Goal: Information Seeking & Learning: Learn about a topic

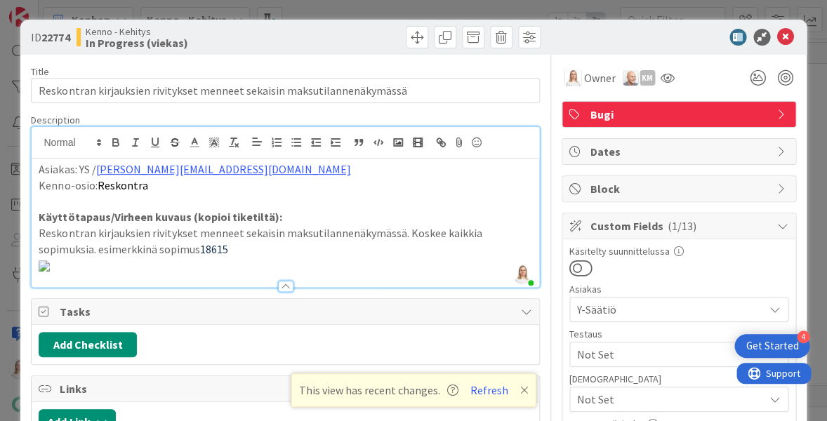
scroll to position [371, 0]
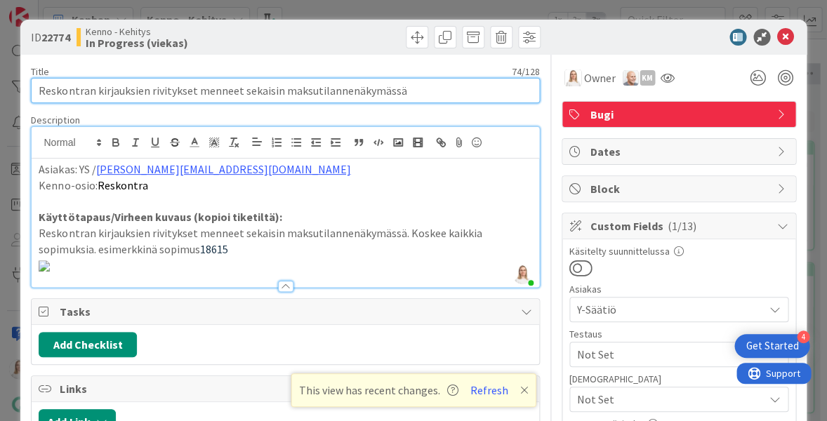
drag, startPoint x: 42, startPoint y: 88, endPoint x: 407, endPoint y: 88, distance: 365.2
click at [407, 88] on input "Reskontran kirjauksien rivitykset menneet sekaisin maksutilannenäkymässä" at bounding box center [285, 90] width 508 height 25
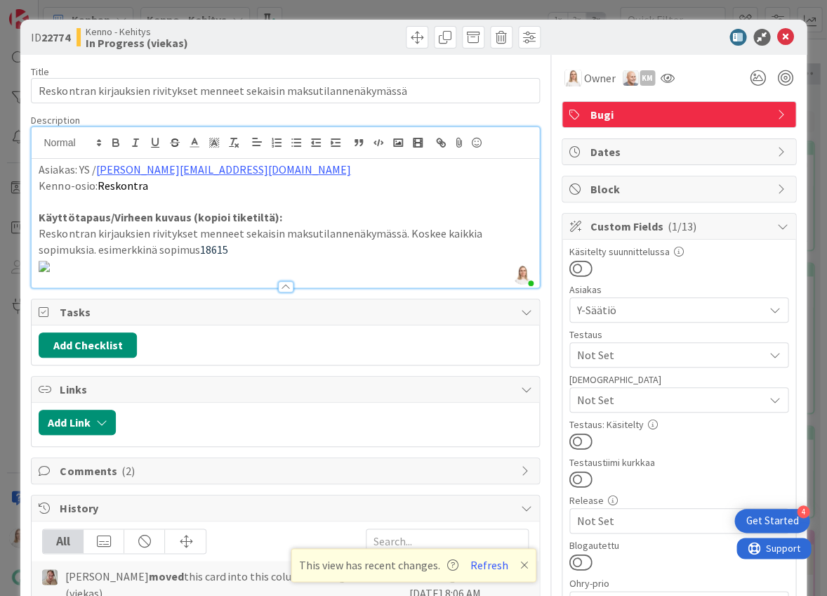
click at [319, 273] on p at bounding box center [285, 265] width 493 height 16
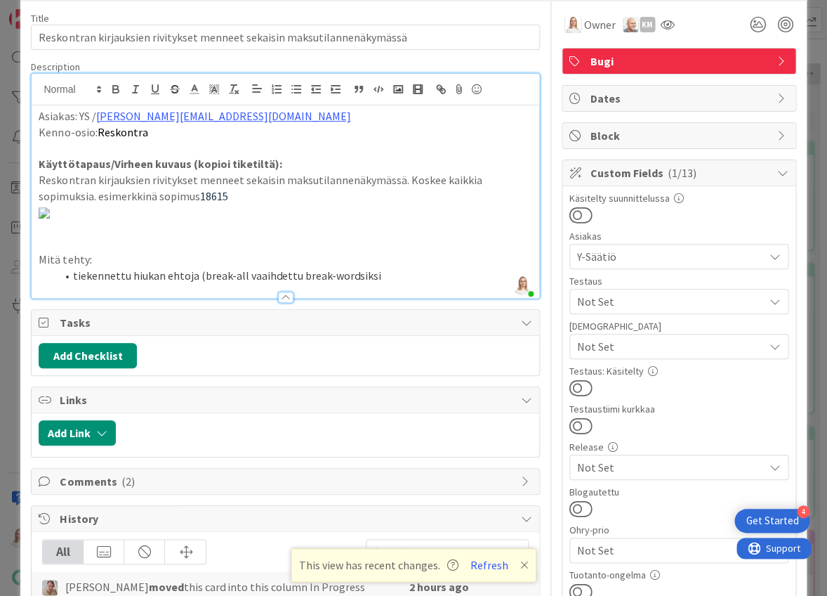
click at [257, 284] on li "tiekennettu hiukan ehtoja (break-all vaaihdettu break-wordsiksi" at bounding box center [293, 276] width 476 height 16
click at [371, 284] on li "tiekennettu hiukan ehtoja (break-all vaihdettu break-wordsiksi" at bounding box center [293, 276] width 476 height 16
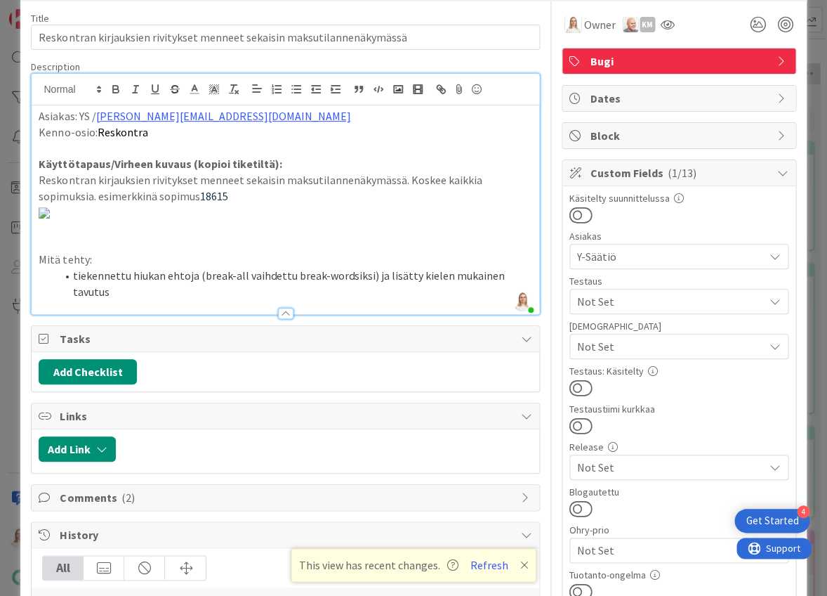
click at [84, 299] on li "tiekennettu hiukan ehtoja (break-all vaihdettu break-wordsiksi) ja lisätty kiel…" at bounding box center [293, 284] width 476 height 32
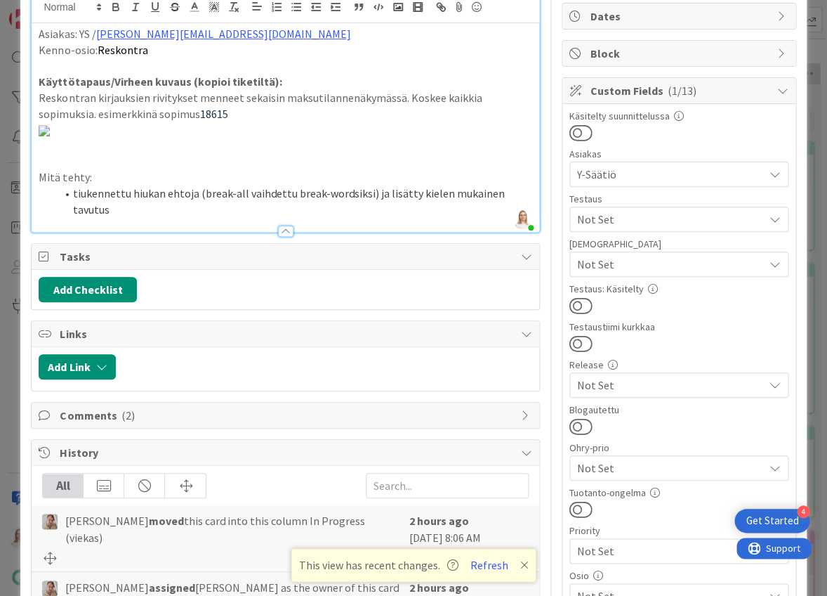
scroll to position [137, 0]
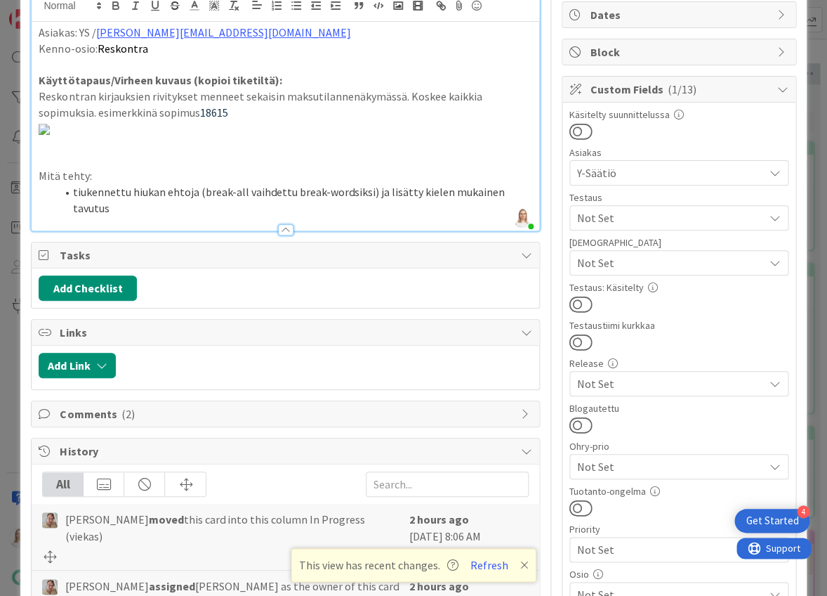
click at [410, 216] on li "tiukennettu hiukan ehtoja (break-all vaihdettu break-wordsiksi) ja lisätty kiel…" at bounding box center [293, 200] width 476 height 32
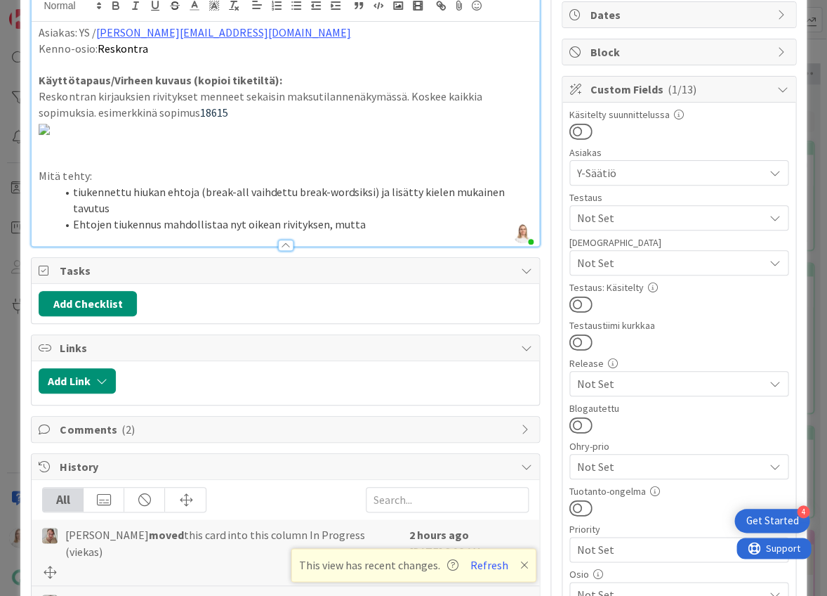
drag, startPoint x: 72, startPoint y: 267, endPoint x: 364, endPoint y: 267, distance: 292.1
click at [364, 232] on li "Ehtojen tiukennus mahdollistaa nyt oikean rivityksen, mutta" at bounding box center [293, 224] width 476 height 16
copy li "Ehtojen tiukennus mahdollistaa nyt oikean rivityksen, mutta"
click at [362, 232] on li "Ehtojen tiukennus mahdollistaa nyt oikean rivityksen, mutta" at bounding box center [293, 224] width 476 height 16
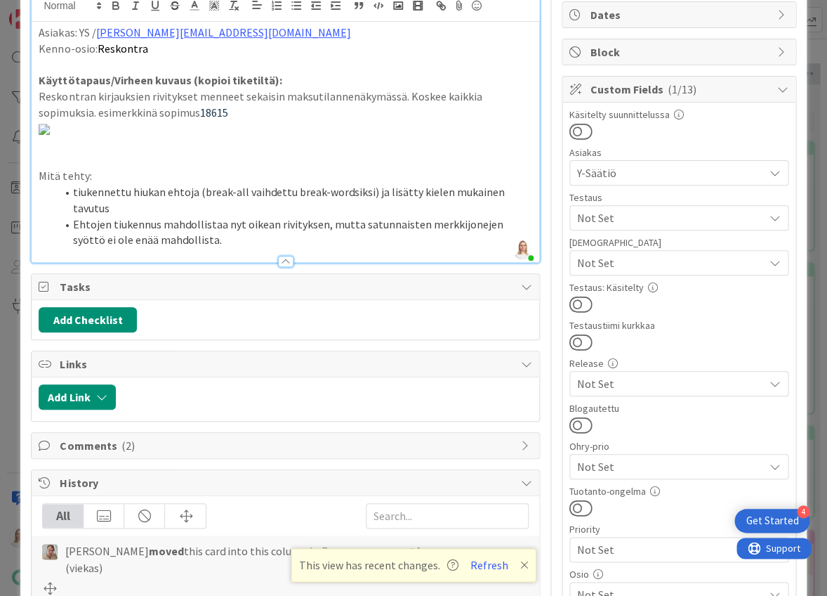
click at [470, 248] on li "Ehtojen tiukennus mahdollistaa nyt oikean rivityksen, mutta satunnaisten merkki…" at bounding box center [293, 232] width 476 height 32
click at [223, 248] on li "Ehtojen tiukennus mahdollistaa nyt oikean rivityksen, mutta satunnaisten merkki…" at bounding box center [293, 232] width 476 height 32
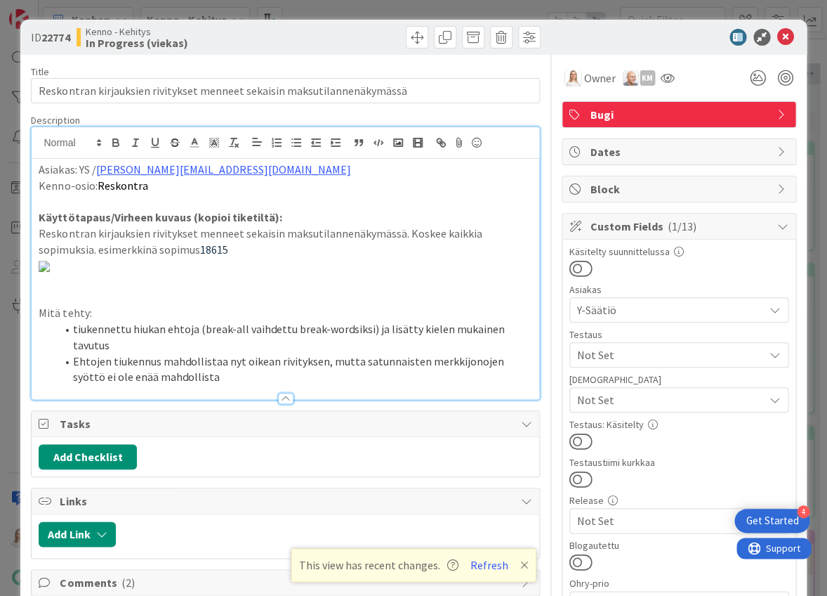
scroll to position [0, 0]
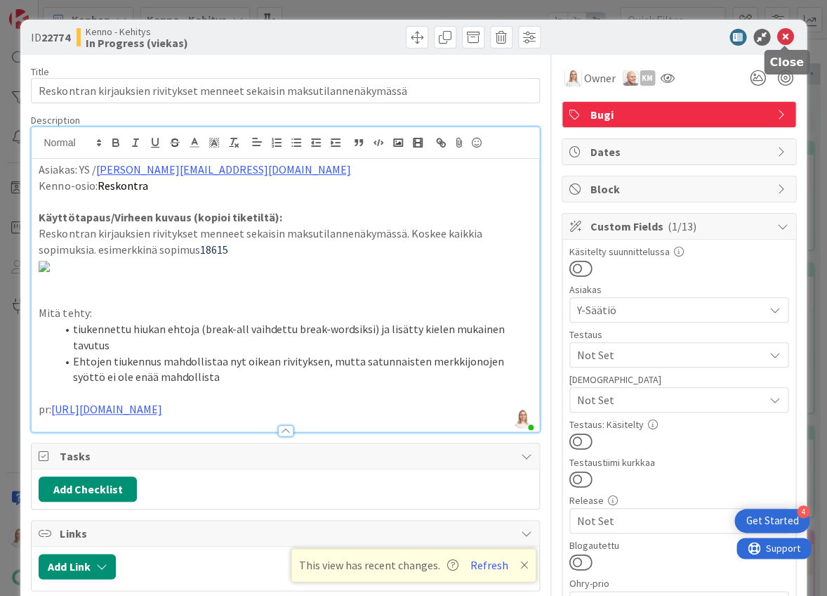
click at [788, 34] on icon at bounding box center [785, 37] width 17 height 17
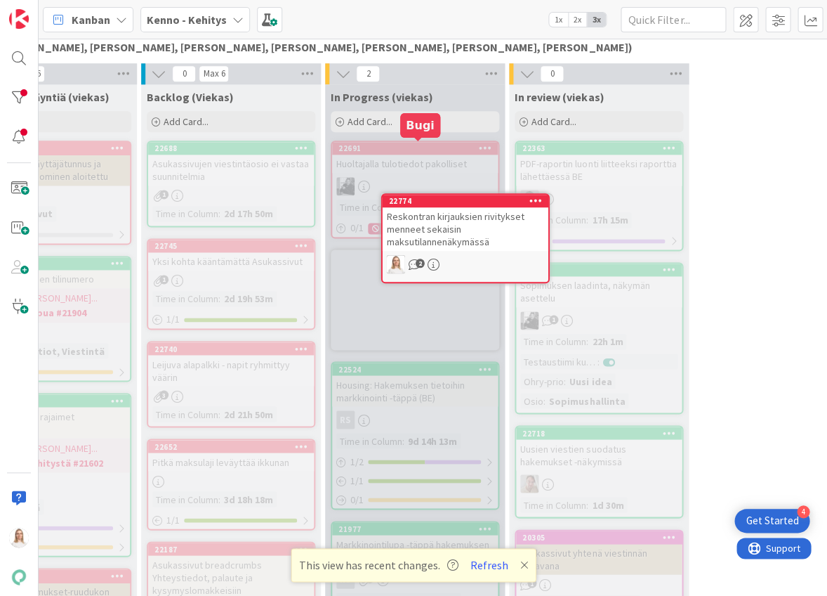
scroll to position [337, 131]
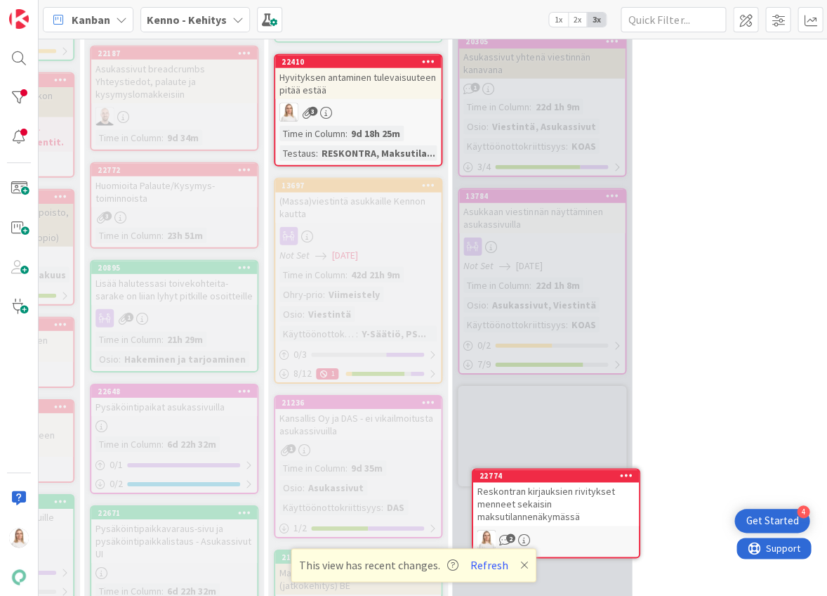
drag, startPoint x: 436, startPoint y: 145, endPoint x: 463, endPoint y: 169, distance: 35.8
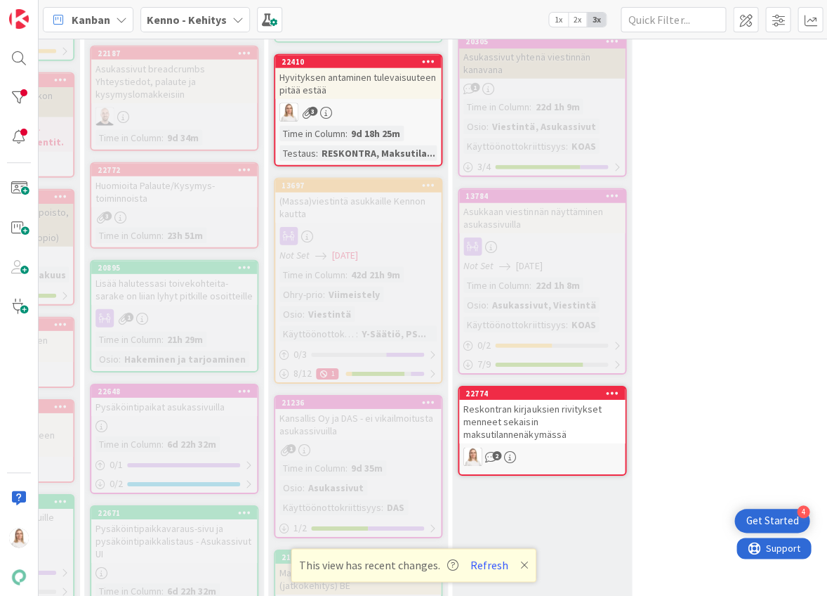
scroll to position [872, 188]
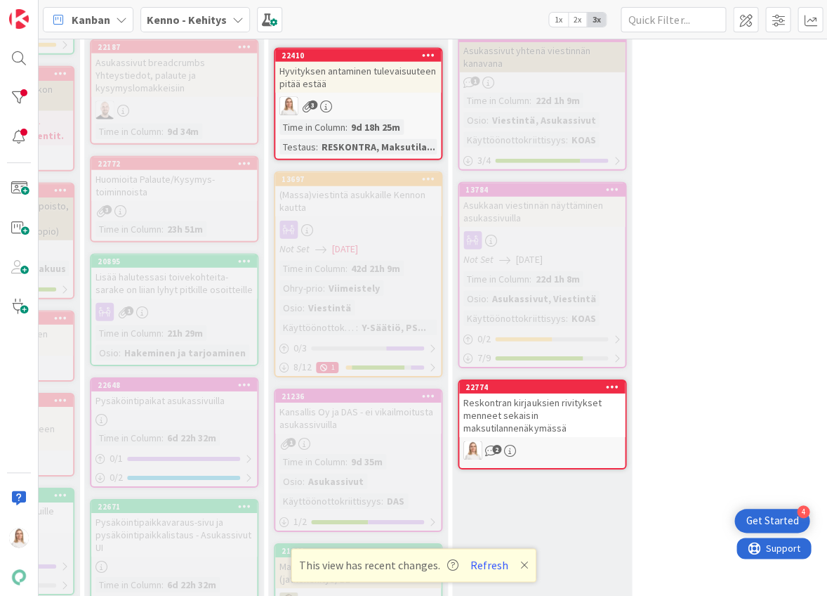
click at [381, 49] on div "22410" at bounding box center [358, 55] width 166 height 13
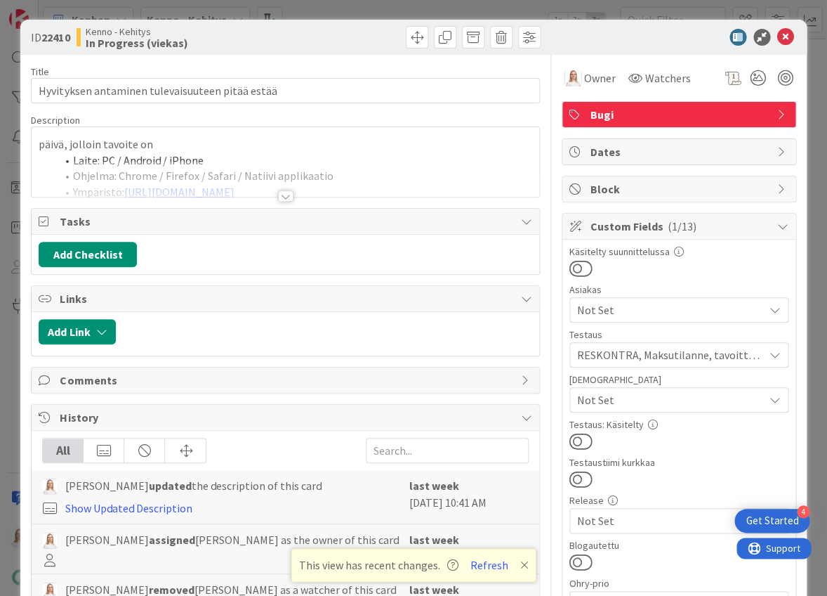
click at [285, 196] on div at bounding box center [285, 195] width 15 height 11
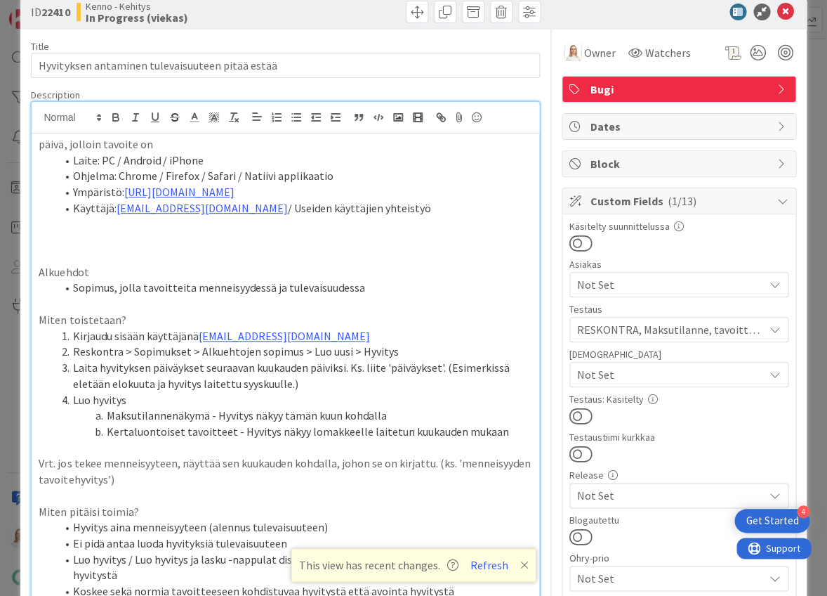
scroll to position [77, 0]
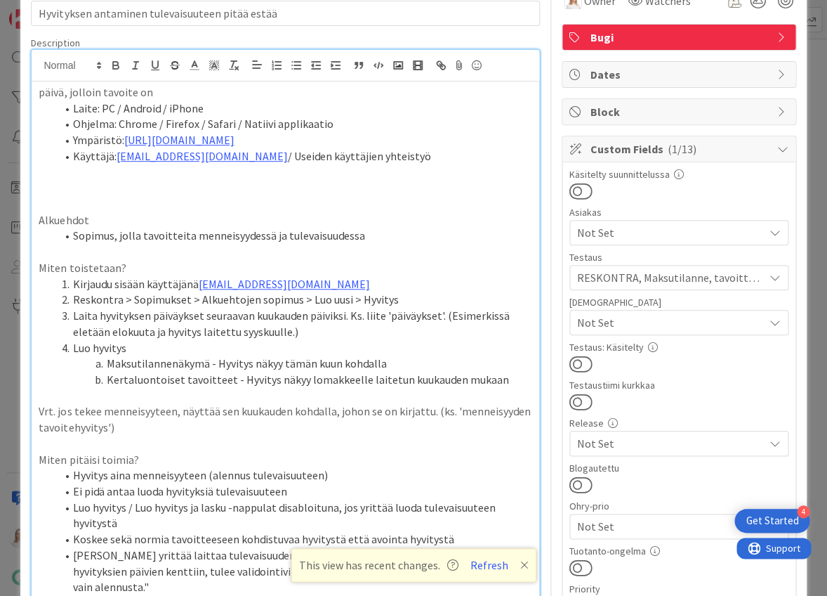
click at [59, 190] on p at bounding box center [285, 188] width 493 height 16
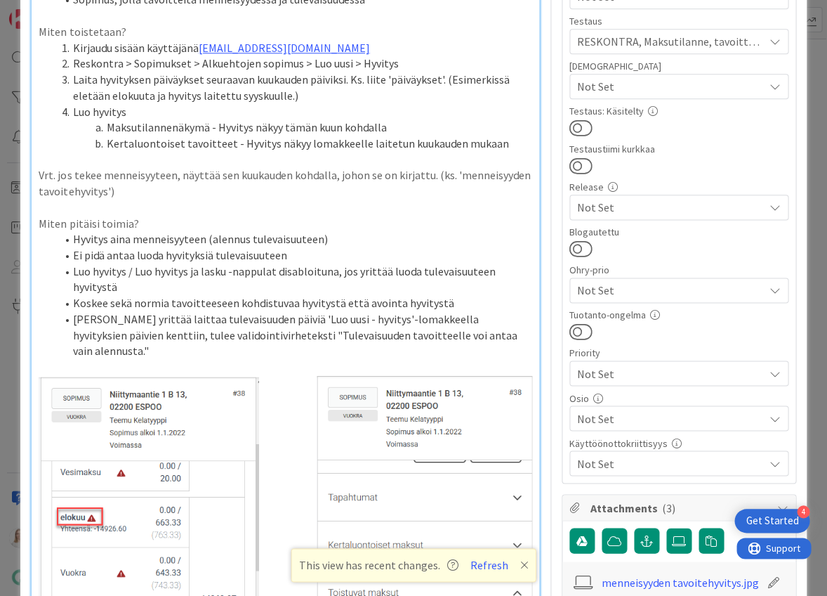
scroll to position [320, 0]
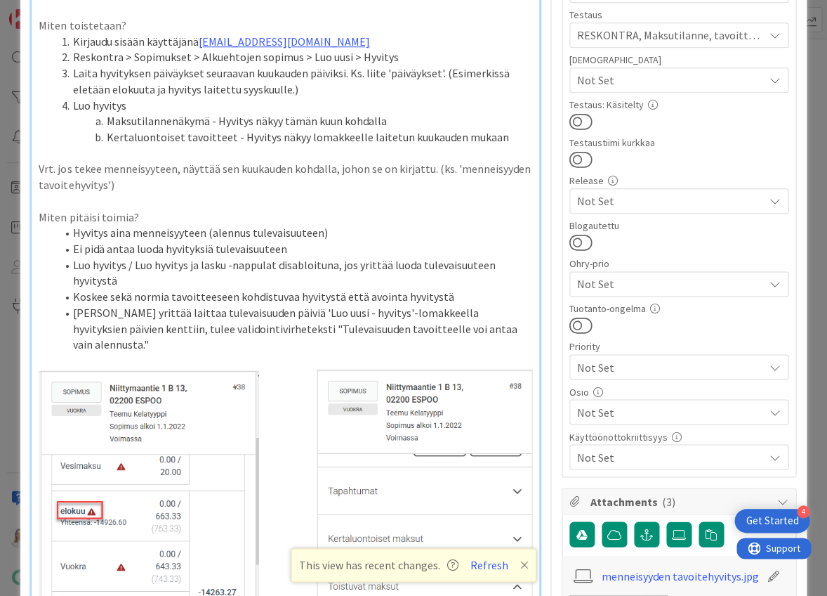
click at [496, 308] on li "Jos yrittää laittaa tulevaisuuden päiviä 'Luo uusi - hyvitys'-lomakkeella hyvit…" at bounding box center [293, 329] width 476 height 48
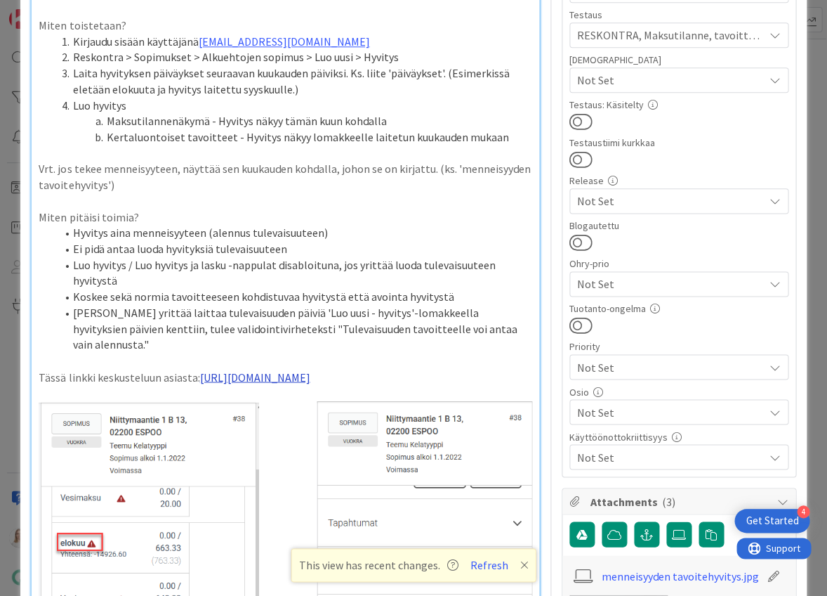
click at [310, 369] on link "https://pandiaoy.slack.com/archives/C06VD9645NU/p1755000361025749" at bounding box center [254, 376] width 110 height 14
click at [216, 382] on link "https://pandiaoy.slack.com/archives/C06VD9645NU/p1755000361025749" at bounding box center [174, 385] width 96 height 18
click at [236, 369] on p "Tässä linkki keskusteluun asiasta: https://pandiaoy.slack.com/archives/C06VD964…" at bounding box center [285, 377] width 493 height 16
click at [149, 386] on link "https://pandiaoy.slack.com/archives/C06VD9645NU/p1755000361025749" at bounding box center [174, 385] width 96 height 18
click at [210, 381] on link "https://pandiaoy.slack.com/archives/C06VD9645NU/p1755000361025749" at bounding box center [174, 385] width 96 height 18
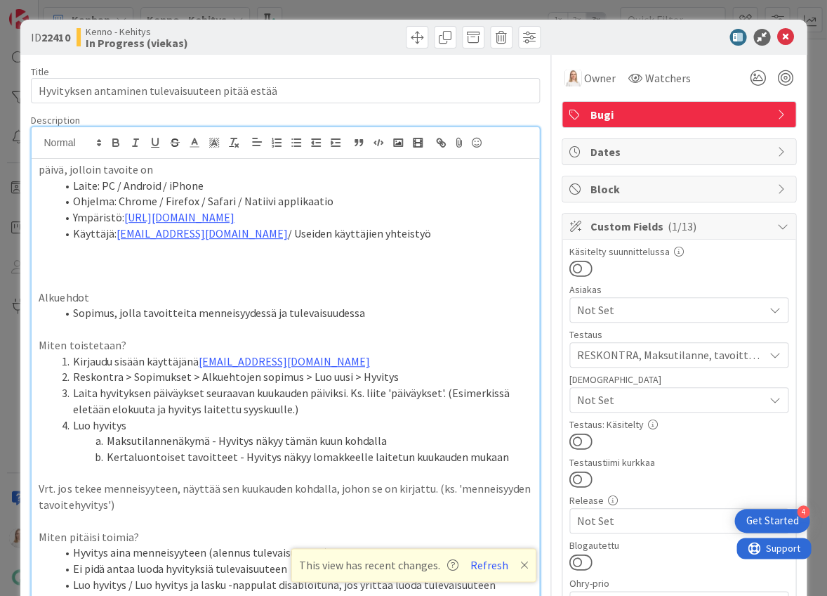
scroll to position [0, 0]
click at [520, 421] on icon at bounding box center [524, 564] width 8 height 11
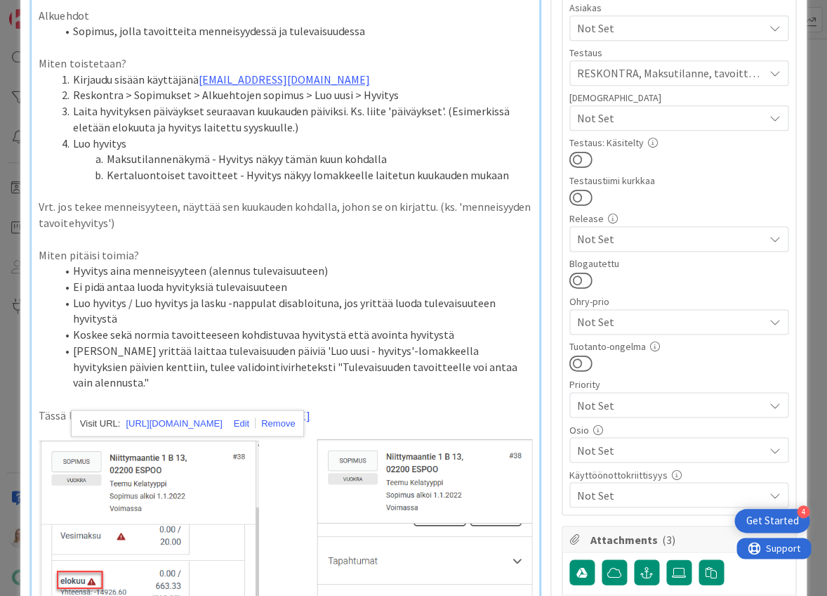
scroll to position [282, 0]
click at [482, 406] on p "Tässä linkki keskusteluun asiasta: https://pandiaoy.slack.com/archives/C06VD964…" at bounding box center [285, 414] width 493 height 16
click at [295, 420] on link at bounding box center [275, 421] width 39 height 11
click at [391, 406] on p "Tässä linkki keskusteluun asiasta: https://pandiaoy.slack.com/archives/C06VD964…" at bounding box center [285, 414] width 493 height 16
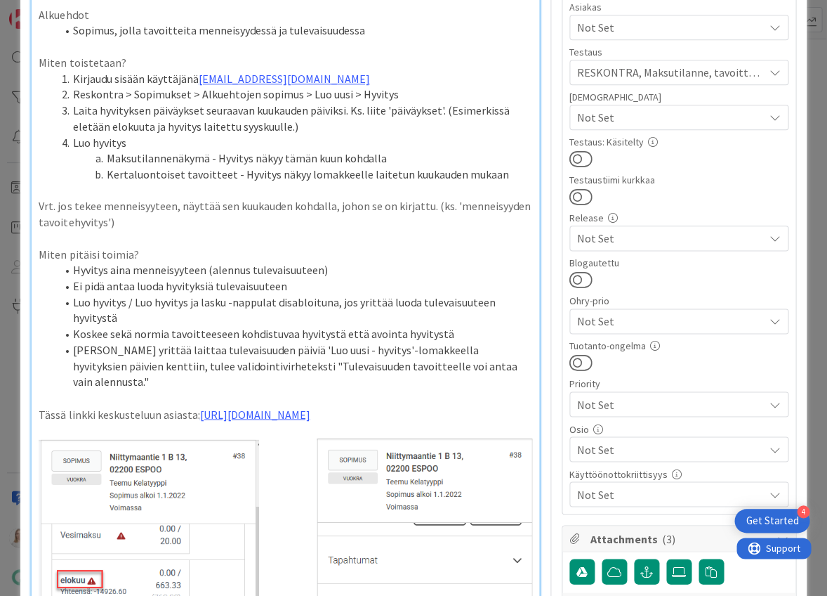
click at [420, 390] on p at bounding box center [285, 398] width 493 height 16
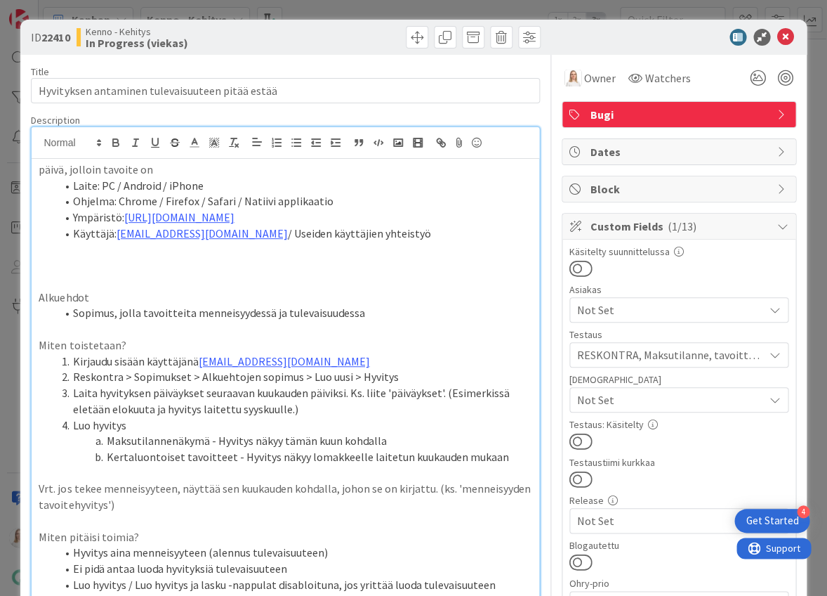
scroll to position [0, 0]
click at [785, 34] on icon at bounding box center [785, 37] width 17 height 17
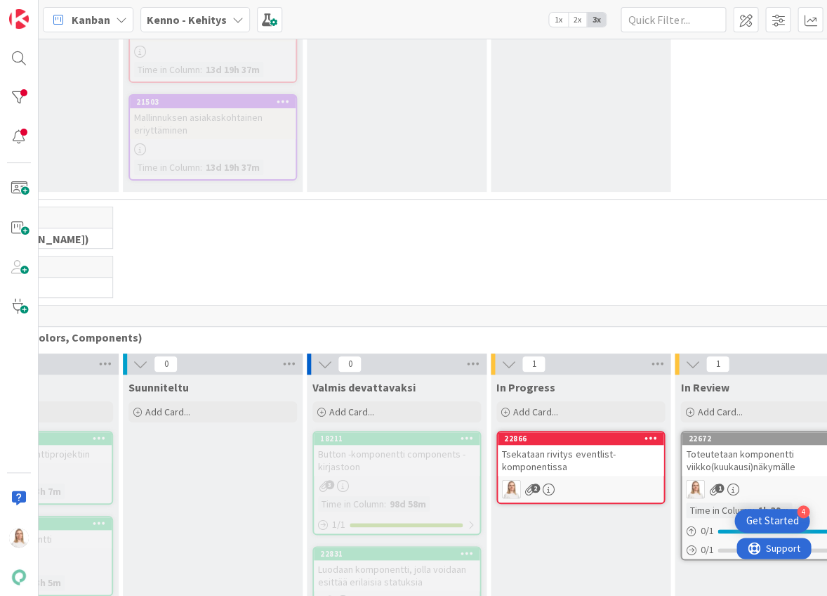
scroll to position [6819, 185]
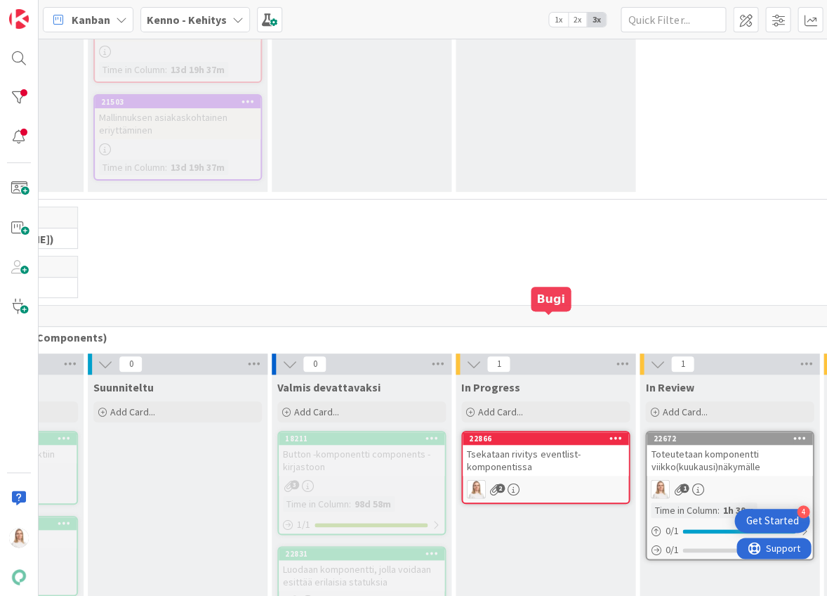
click at [553, 421] on div "22866" at bounding box center [548, 438] width 159 height 10
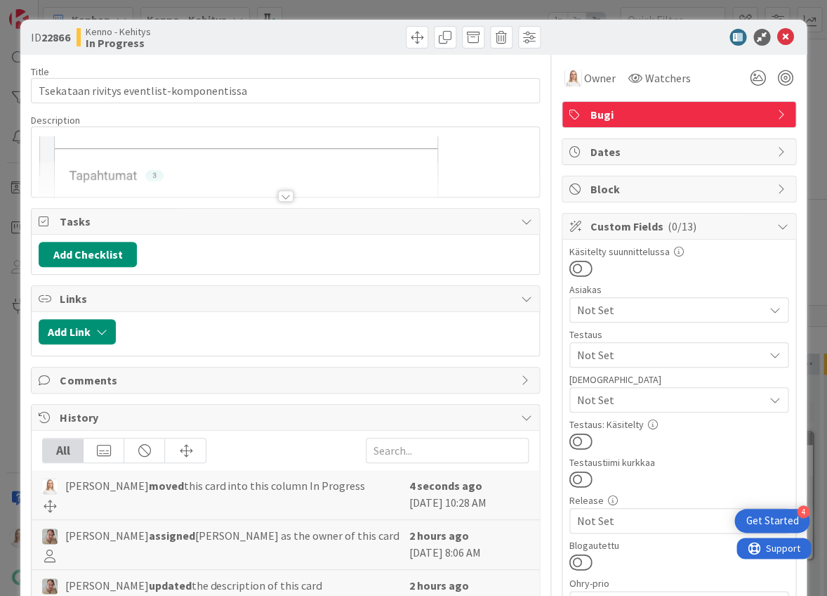
click at [285, 195] on div at bounding box center [285, 195] width 15 height 11
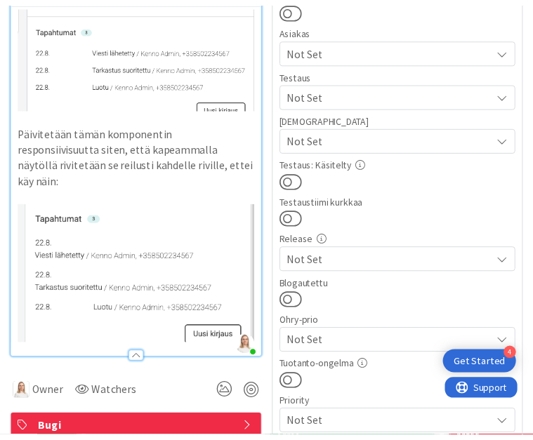
scroll to position [204, 0]
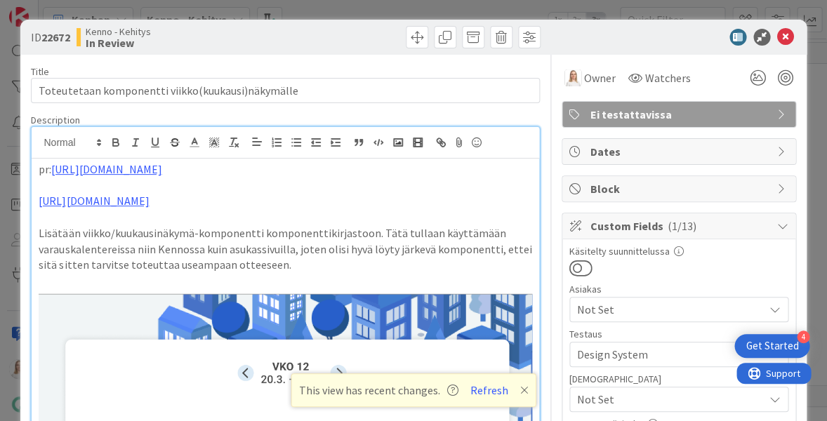
scroll to position [235, 0]
